Goal: Information Seeking & Learning: Check status

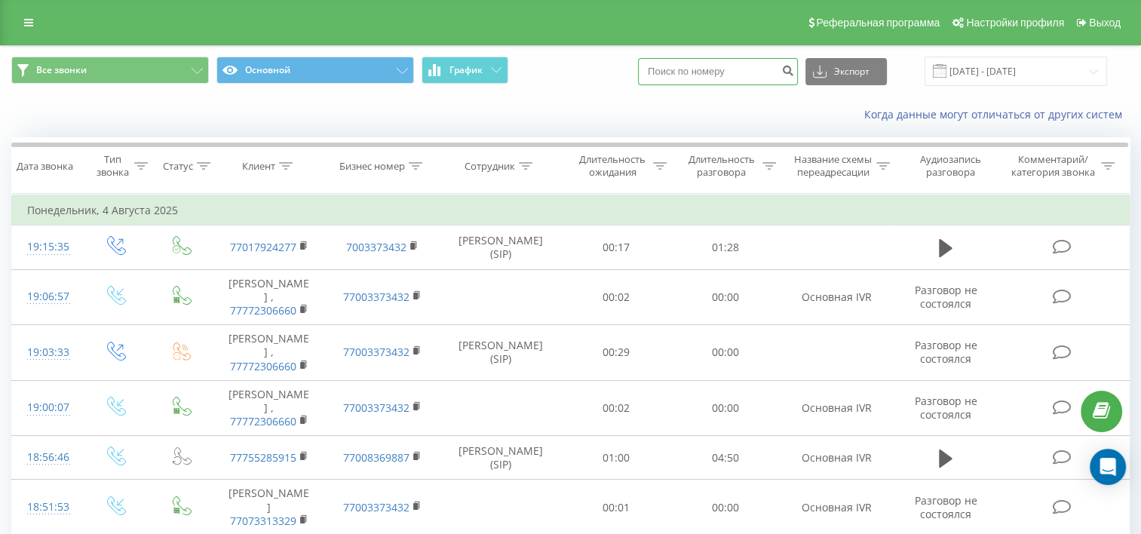
click at [720, 78] on input at bounding box center [718, 71] width 160 height 27
paste input "7073568909"
type input "7073568909"
click at [794, 70] on icon "submit" at bounding box center [787, 68] width 13 height 9
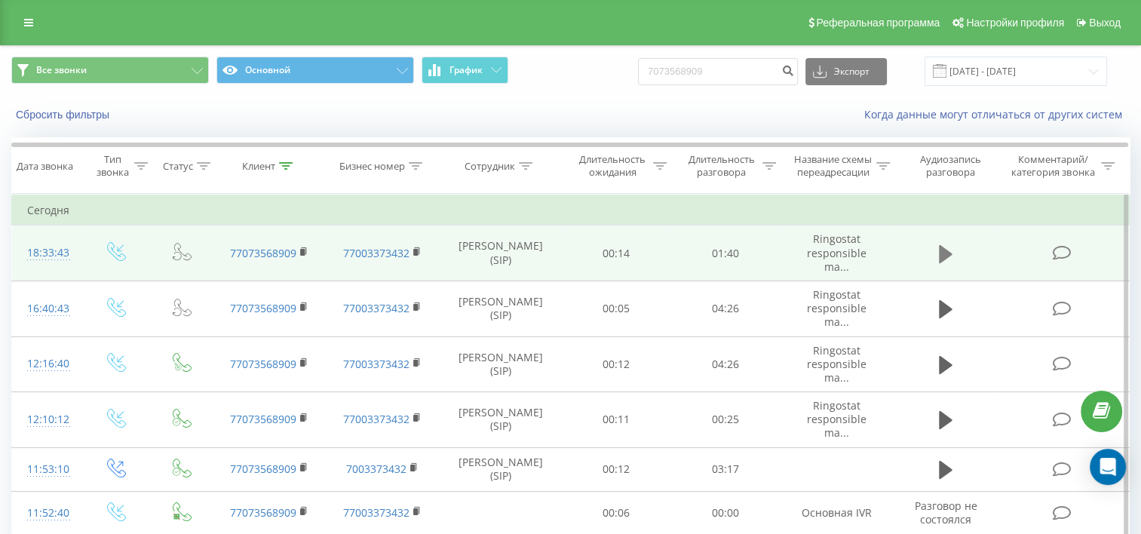
click at [949, 262] on icon at bounding box center [946, 253] width 14 height 18
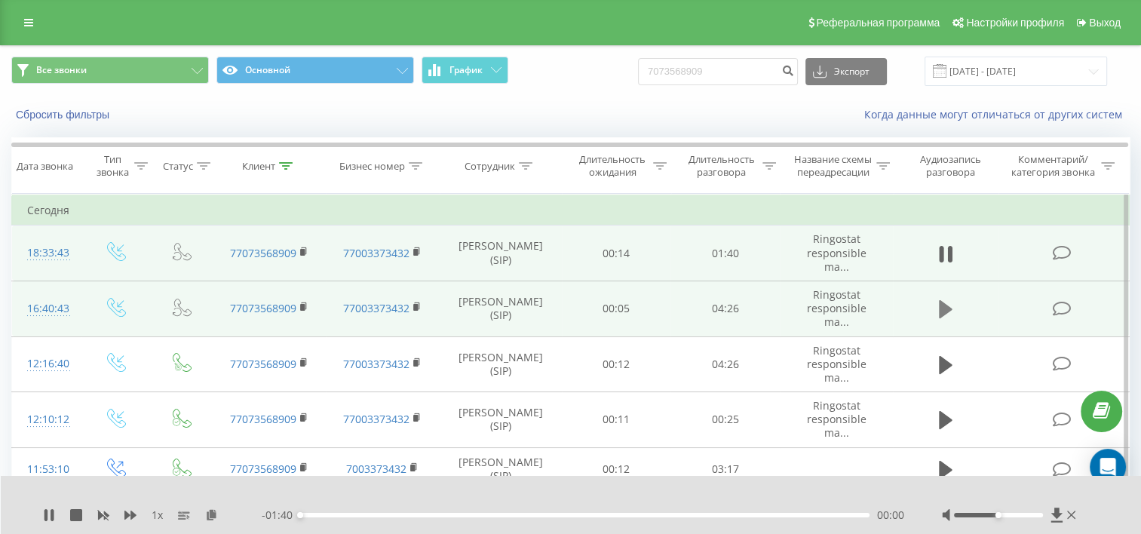
click at [944, 317] on icon at bounding box center [946, 309] width 14 height 18
click at [323, 516] on div "00:00" at bounding box center [584, 515] width 569 height 5
click at [340, 516] on div "00:11" at bounding box center [584, 515] width 569 height 5
click at [373, 516] on div "00:34" at bounding box center [584, 515] width 569 height 5
click at [395, 512] on div "- 03:48 00:34 00:34" at bounding box center [583, 514] width 642 height 15
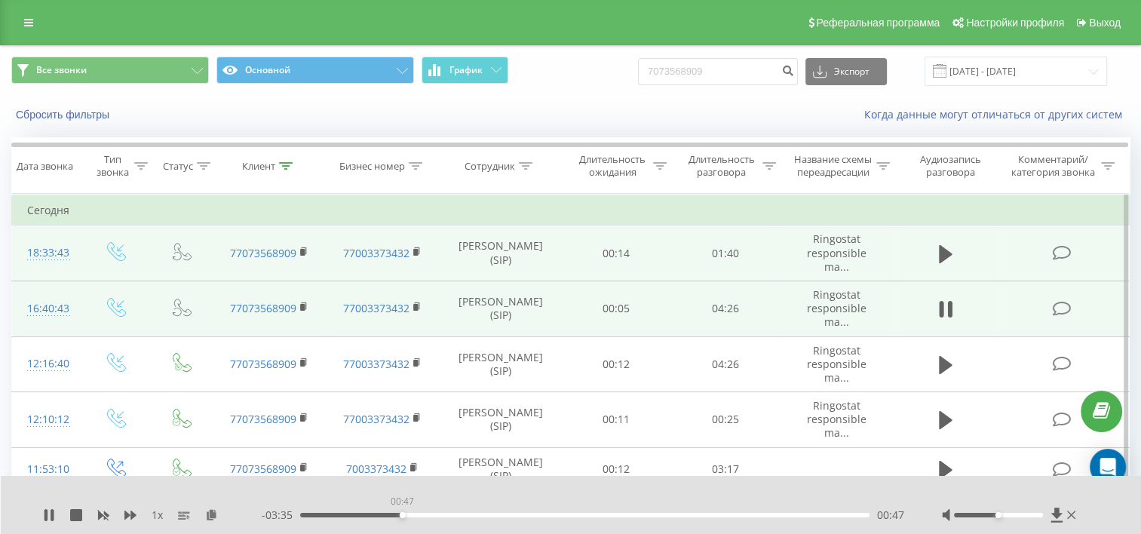
click at [402, 516] on div "00:47" at bounding box center [584, 515] width 569 height 5
click at [443, 510] on div "- 03:35 00:47 00:47" at bounding box center [583, 514] width 642 height 15
click at [452, 516] on div "00:48" at bounding box center [584, 515] width 569 height 5
click at [498, 513] on div "01:10" at bounding box center [584, 515] width 569 height 5
click at [534, 516] on div "01:32" at bounding box center [584, 515] width 569 height 5
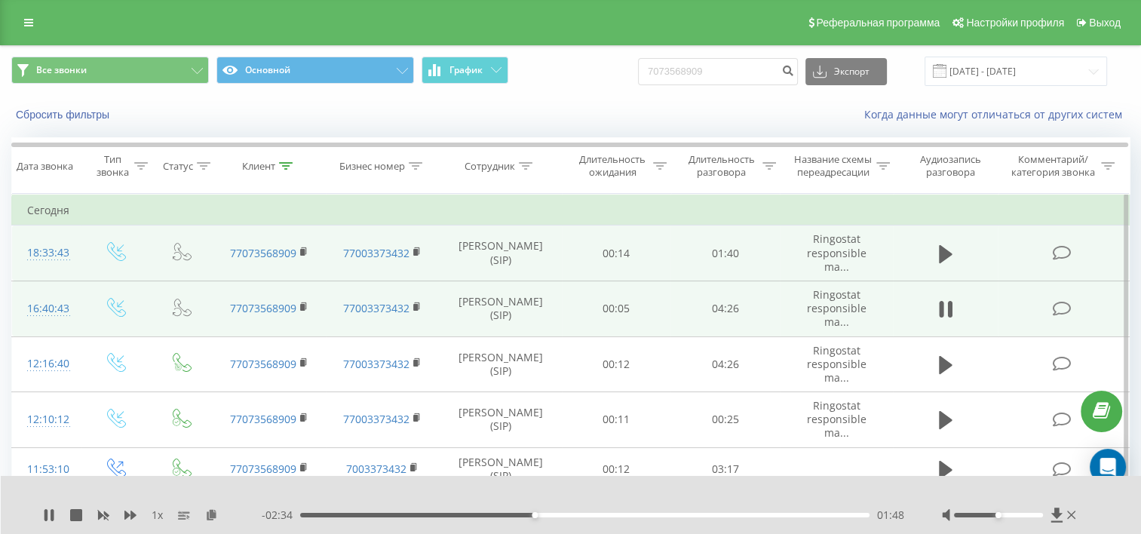
click at [584, 513] on div "01:48" at bounding box center [584, 515] width 569 height 5
click at [646, 515] on div "00:00" at bounding box center [584, 515] width 569 height 5
click at [694, 512] on div "- 01:42 02:40 02:40" at bounding box center [583, 514] width 642 height 15
click at [724, 514] on div "00:00" at bounding box center [584, 515] width 569 height 5
click at [790, 512] on div "- 01:06 03:16 03:16" at bounding box center [583, 514] width 642 height 15
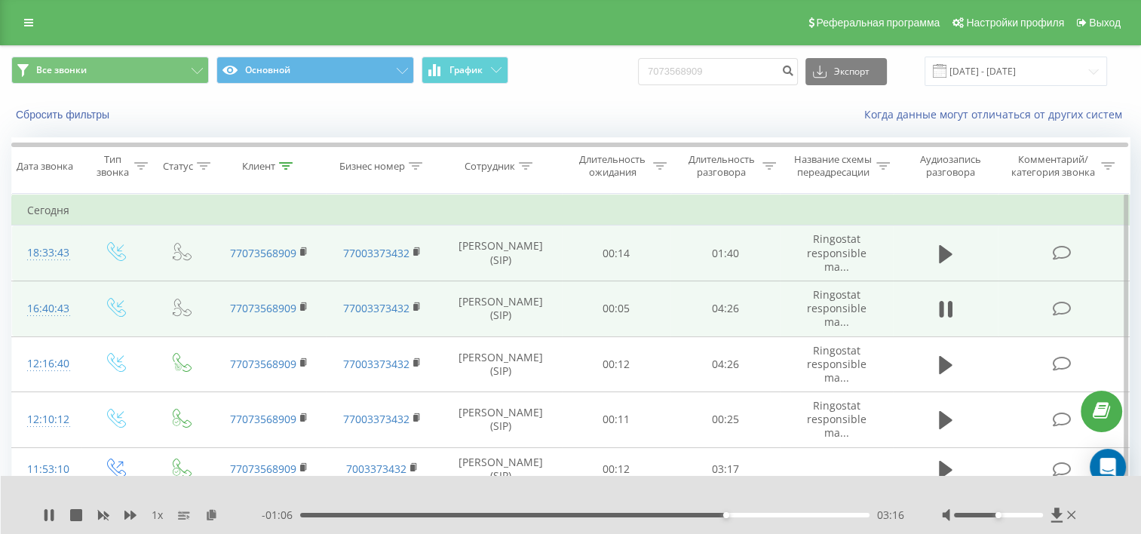
click at [797, 517] on div "- 01:06 03:16 03:16" at bounding box center [583, 514] width 642 height 15
click at [817, 517] on div "03:59" at bounding box center [584, 515] width 569 height 5
click at [856, 516] on div "00:00" at bounding box center [584, 515] width 569 height 5
click at [953, 312] on button at bounding box center [945, 309] width 23 height 23
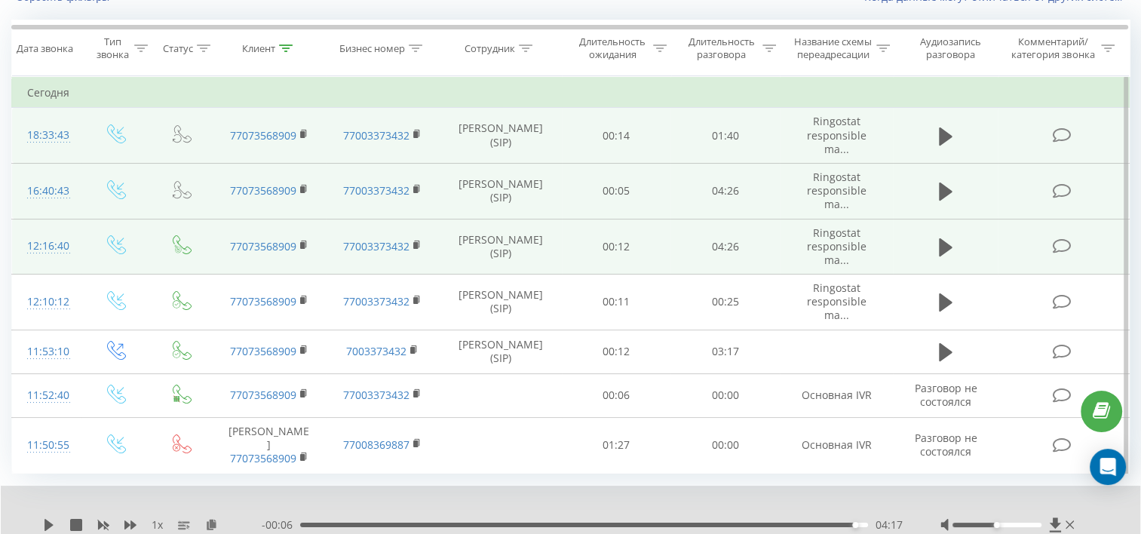
scroll to position [138, 0]
